Goal: Task Accomplishment & Management: Complete application form

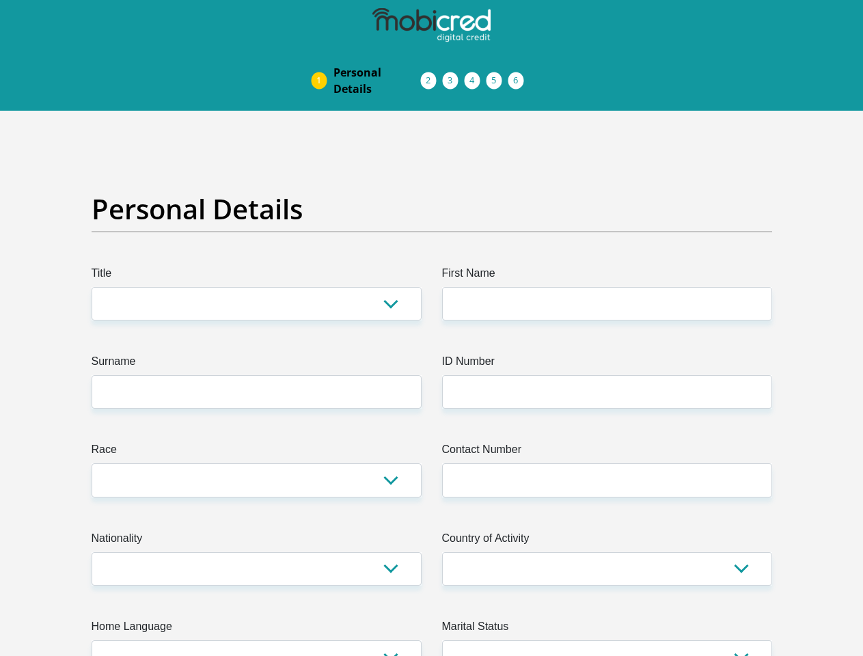
click at [0, 0] on img at bounding box center [0, 0] width 0 height 0
click at [322, 59] on link "Personal Details" at bounding box center [376, 81] width 109 height 44
click at [432, 75] on link "Acceptance of Services" at bounding box center [443, 80] width 22 height 11
click at [0, 0] on span "Documents" at bounding box center [0, 0] width 0 height 0
click at [497, 75] on link "Debicheck Mandate" at bounding box center [486, 80] width 22 height 11
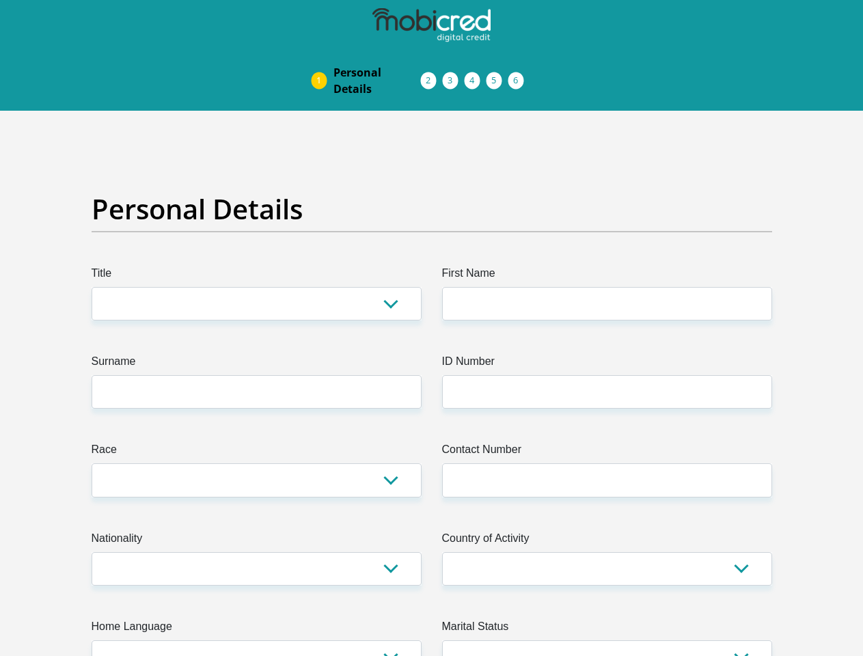
click at [519, 75] on link "Curata Authentication" at bounding box center [508, 80] width 22 height 11
click at [541, 75] on link "Pre Agreement Signoff" at bounding box center [530, 80] width 22 height 11
